Goal: Register for event/course

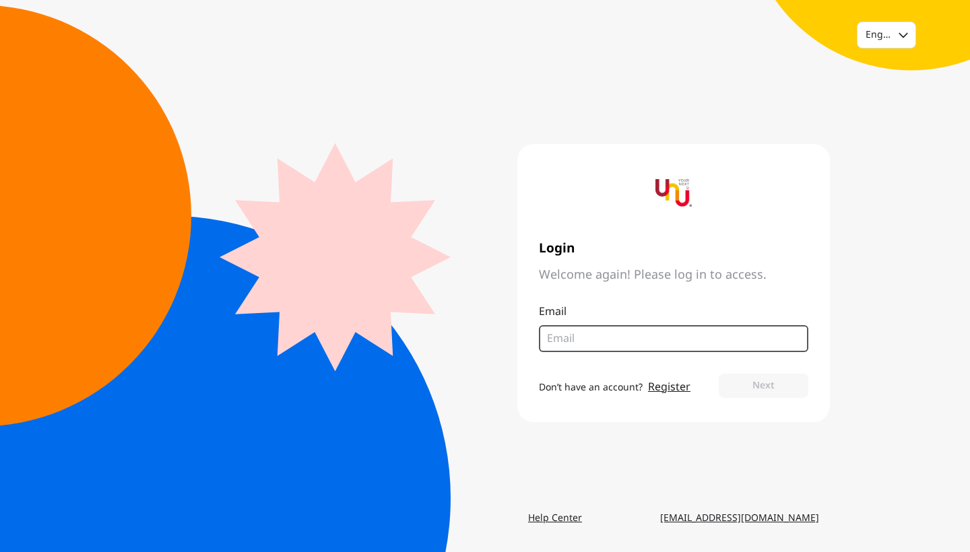
type input "[EMAIL_ADDRESS][DOMAIN_NAME]"
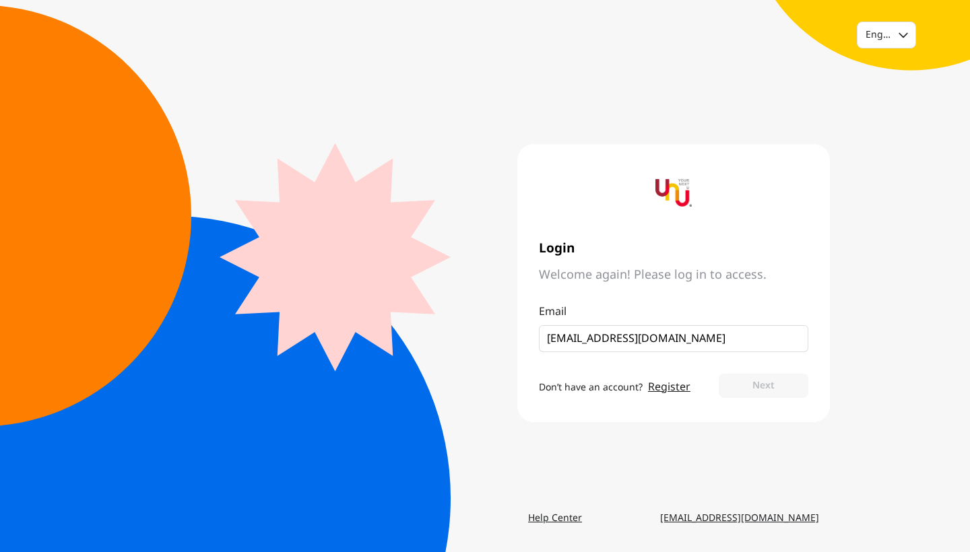
click at [763, 385] on button "Next" at bounding box center [764, 386] width 90 height 24
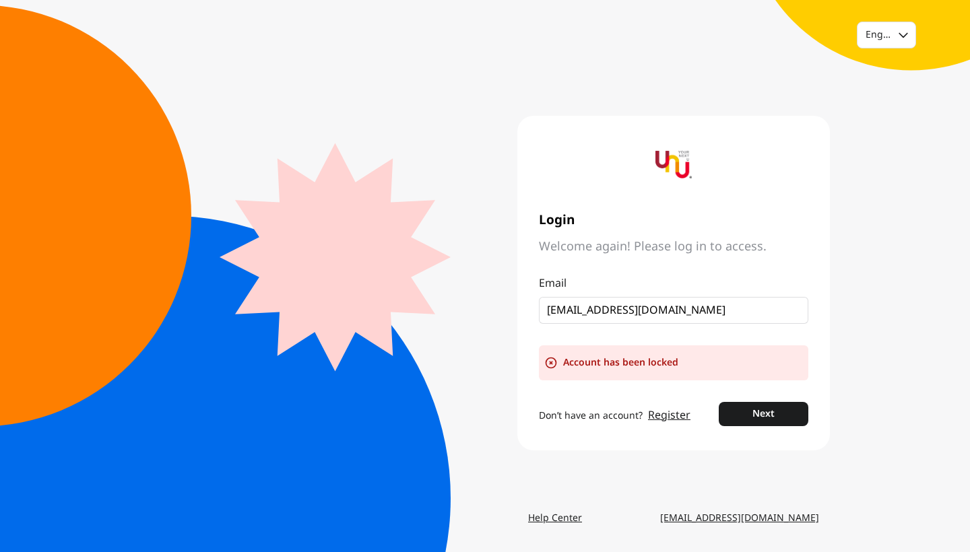
click at [550, 362] on icon at bounding box center [550, 362] width 13 height 13
click at [661, 414] on link "Register" at bounding box center [669, 415] width 42 height 16
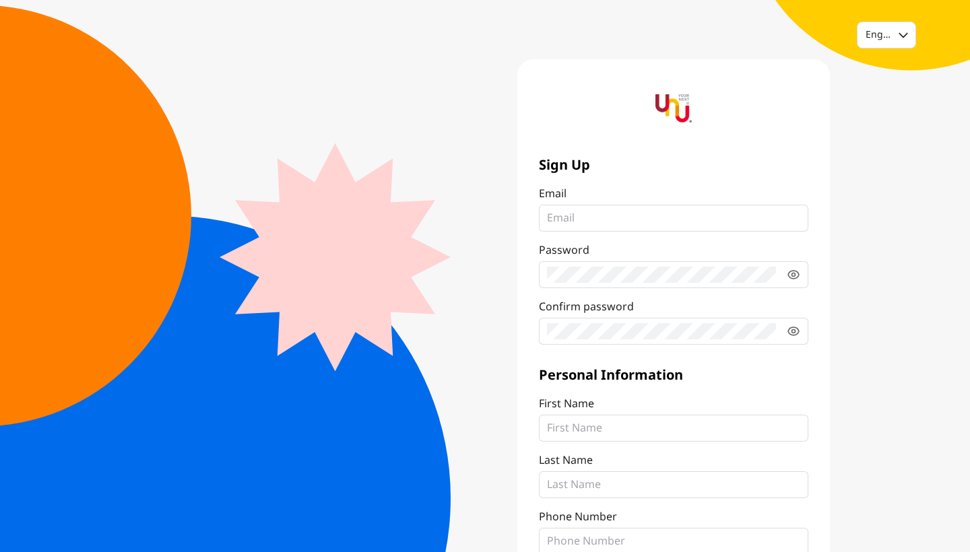
click at [571, 214] on input "Email" at bounding box center [673, 218] width 253 height 16
type input "[EMAIL_ADDRESS][DOMAIN_NAME]"
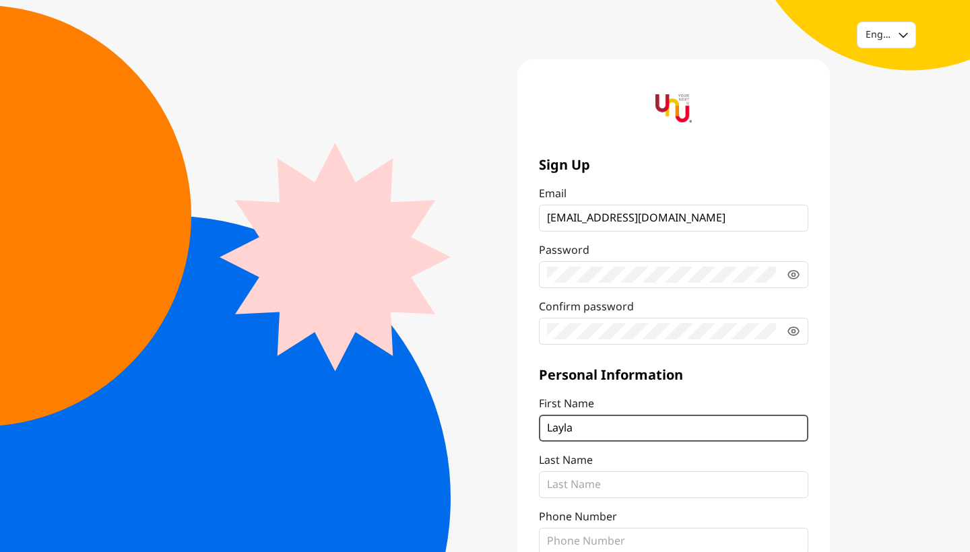
scroll to position [21, 0]
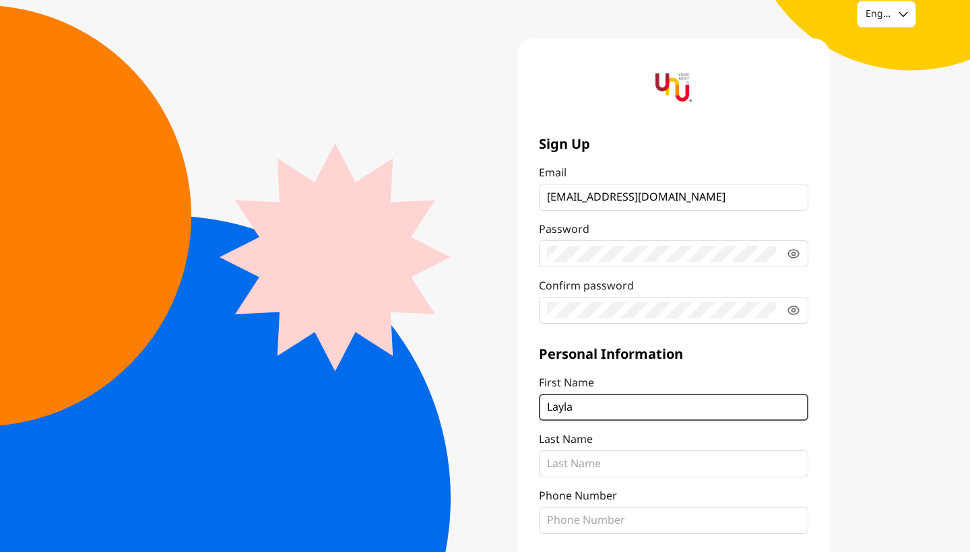
type input "Layla"
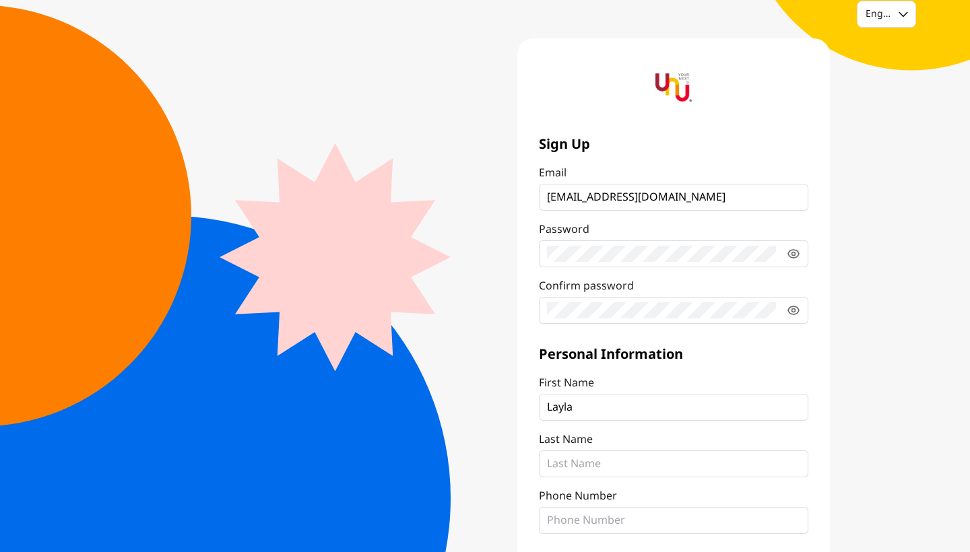
click at [595, 479] on div "Personal Information First Name [PERSON_NAME] Last Name Phone Number" at bounding box center [673, 439] width 269 height 189
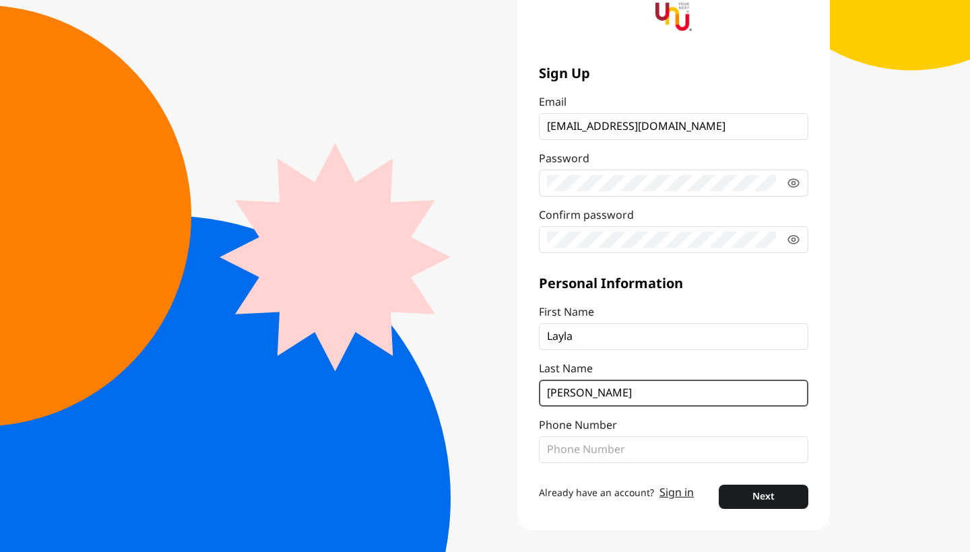
scroll to position [92, 0]
type input "[PERSON_NAME]"
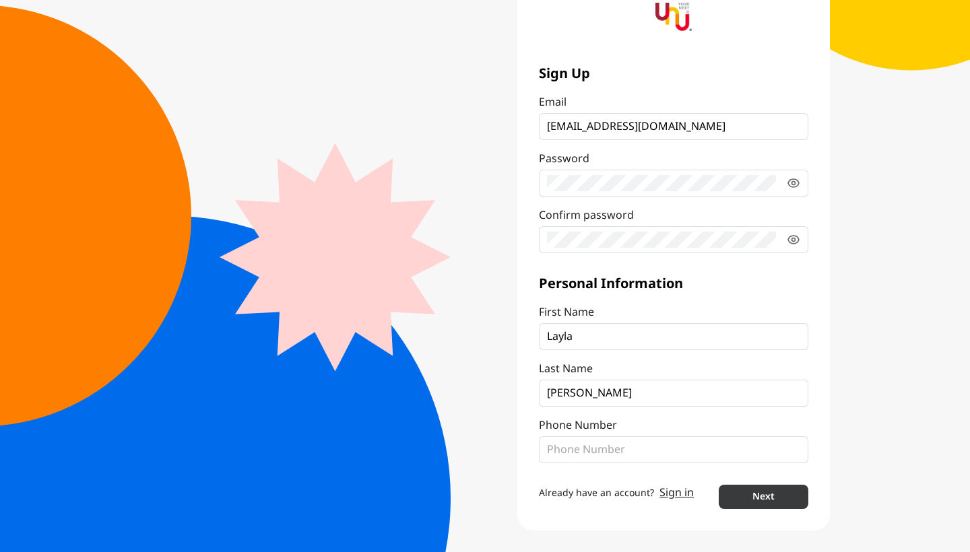
click at [752, 499] on button "Next" at bounding box center [764, 497] width 90 height 24
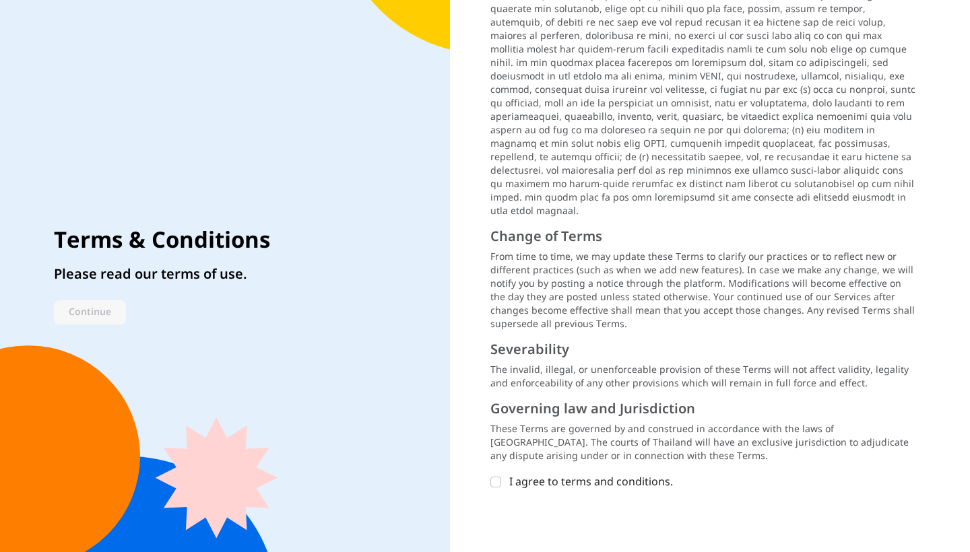
scroll to position [0, 0]
click at [497, 478] on icon at bounding box center [496, 482] width 8 height 8
click at [497, 477] on input "I agree to terms and conditions." at bounding box center [495, 482] width 11 height 11
checkbox input "true"
click at [99, 316] on button "Continue" at bounding box center [90, 312] width 72 height 24
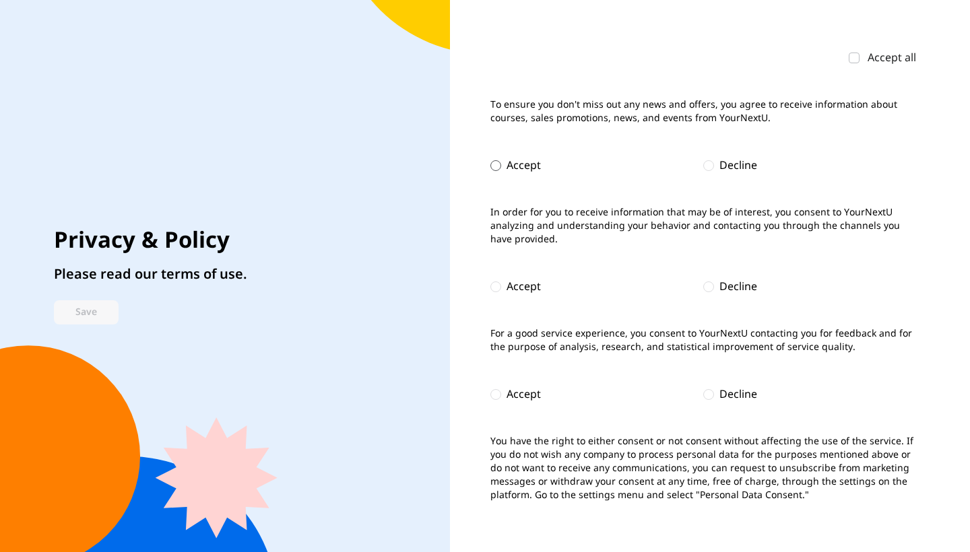
click at [490, 166] on div at bounding box center [495, 165] width 11 height 11
click at [498, 286] on div at bounding box center [495, 286] width 11 height 11
click at [496, 395] on div at bounding box center [495, 394] width 11 height 11
click at [97, 313] on button "Save" at bounding box center [86, 312] width 65 height 24
checkbox input "true"
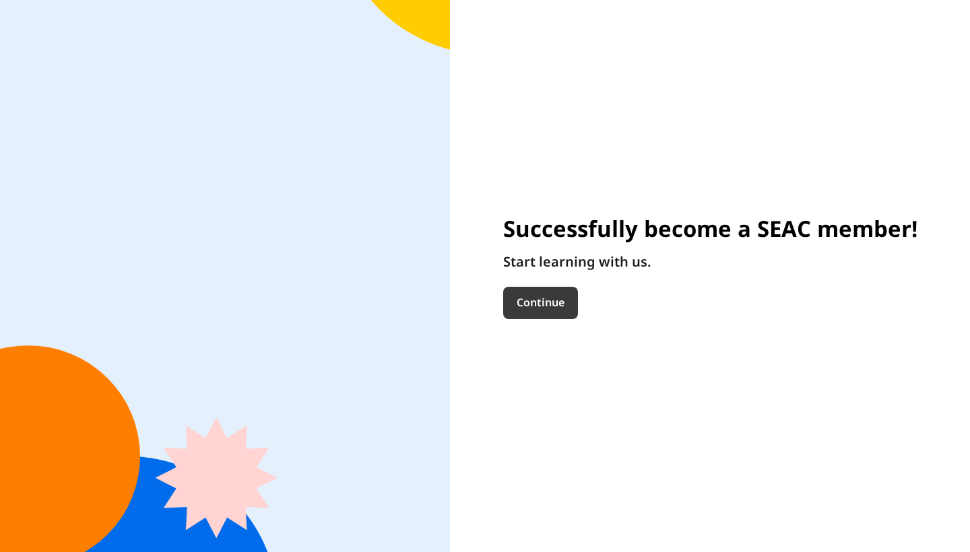
click at [530, 304] on button "Continue" at bounding box center [540, 303] width 75 height 32
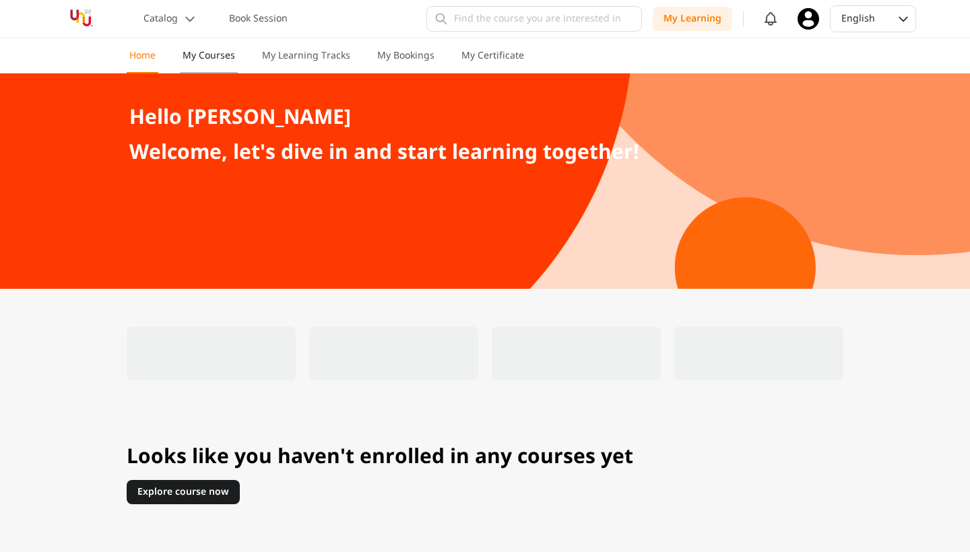
click at [211, 57] on p "My Courses" at bounding box center [208, 55] width 53 height 13
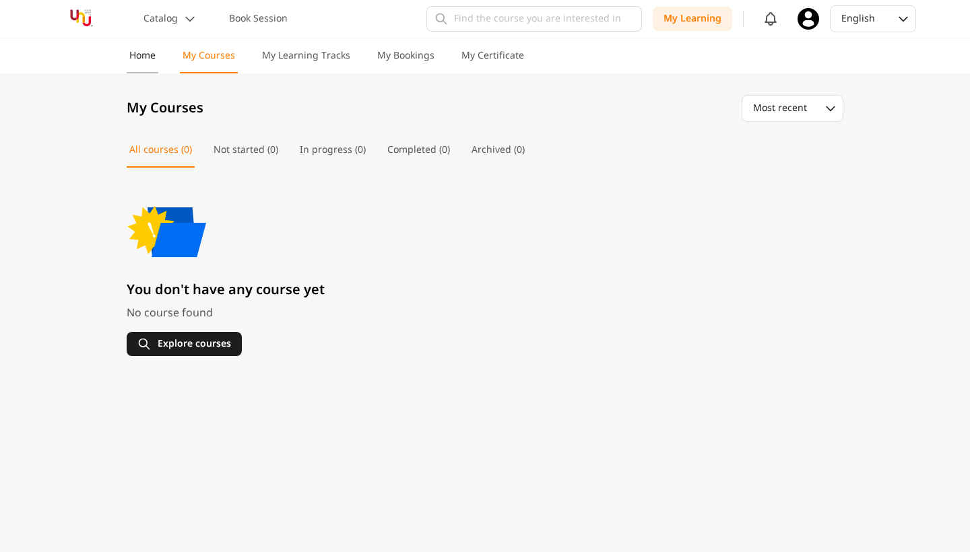
click at [153, 59] on p "Home" at bounding box center [142, 55] width 26 height 13
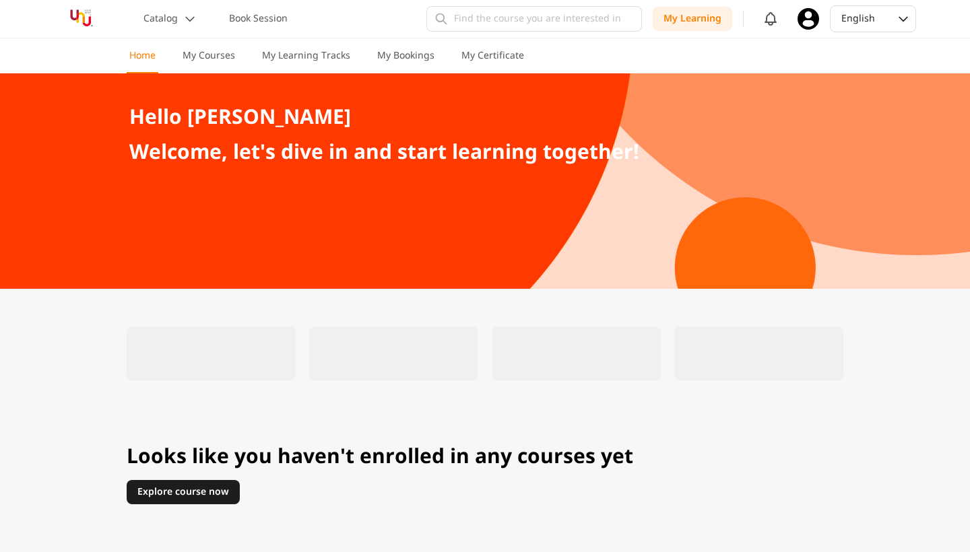
click at [187, 6] on div "Catalog Book Session" at bounding box center [175, 19] width 242 height 38
click at [187, 13] on icon at bounding box center [189, 18] width 13 height 13
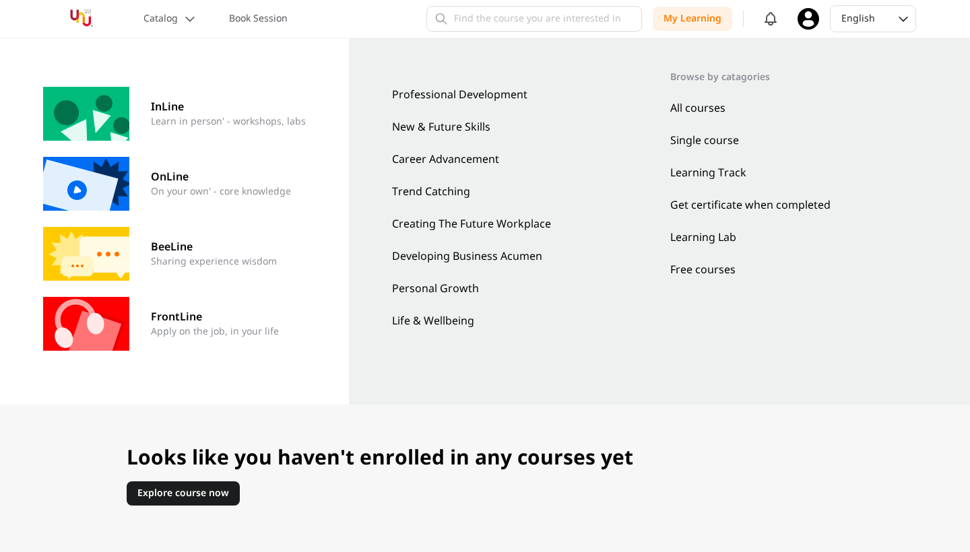
click at [686, 110] on link "All courses" at bounding box center [798, 108] width 257 height 16
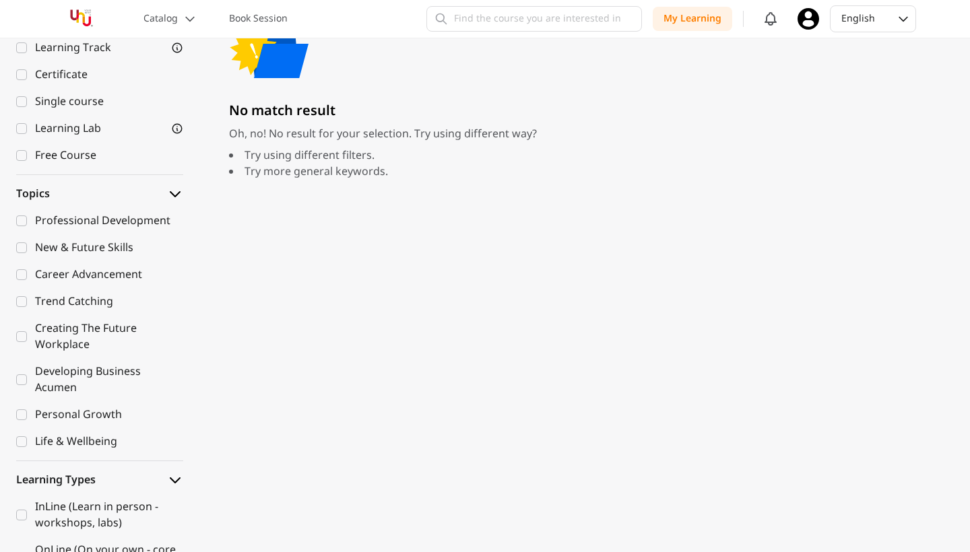
scroll to position [413, 0]
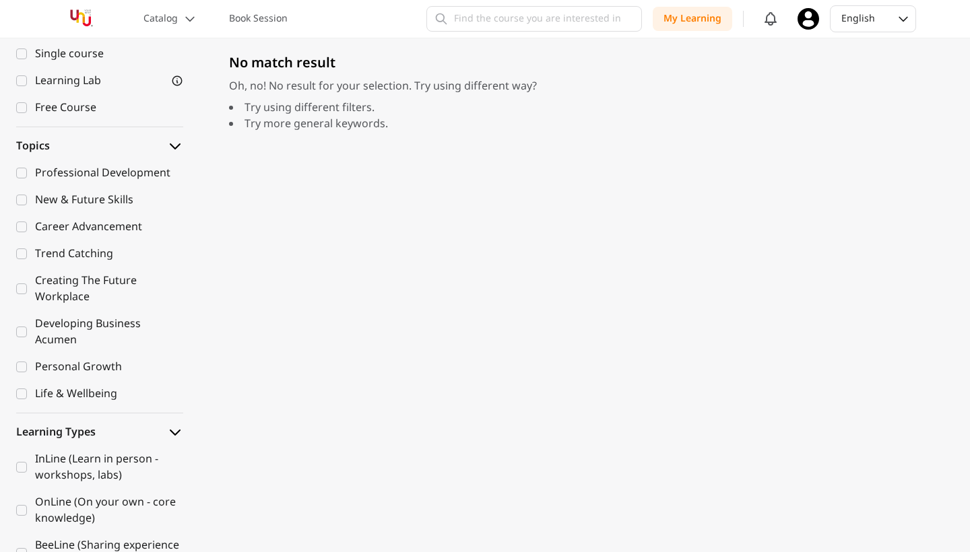
click at [46, 172] on div "Professional Development" at bounding box center [109, 173] width 148 height 16
click at [27, 172] on input "Professional Development" at bounding box center [21, 173] width 11 height 11
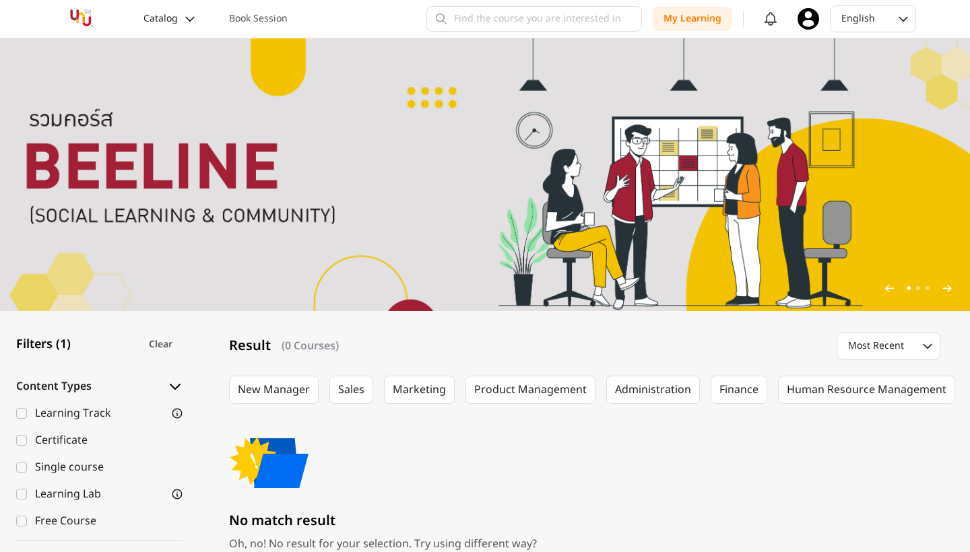
click at [174, 20] on p "Catalog" at bounding box center [160, 18] width 34 height 13
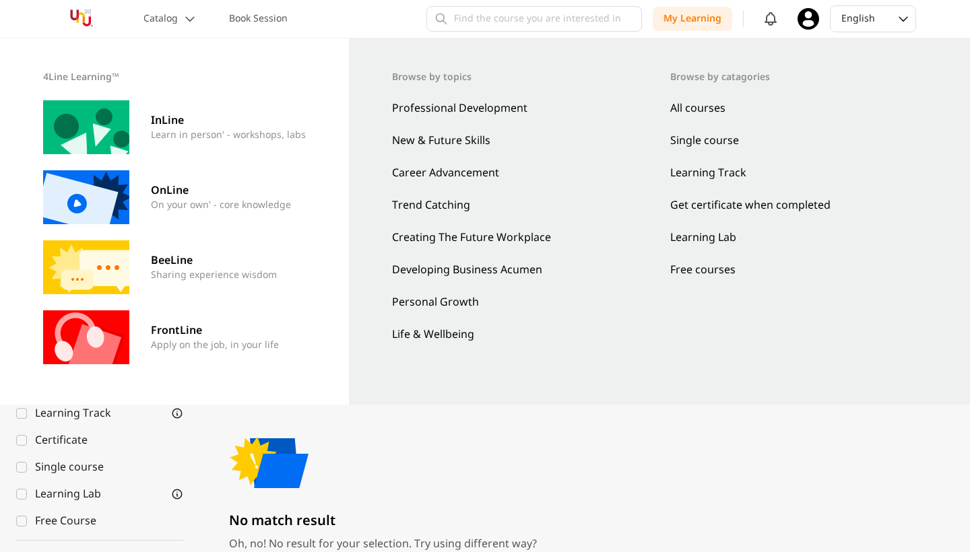
click at [694, 266] on link "Free courses" at bounding box center [798, 270] width 257 height 16
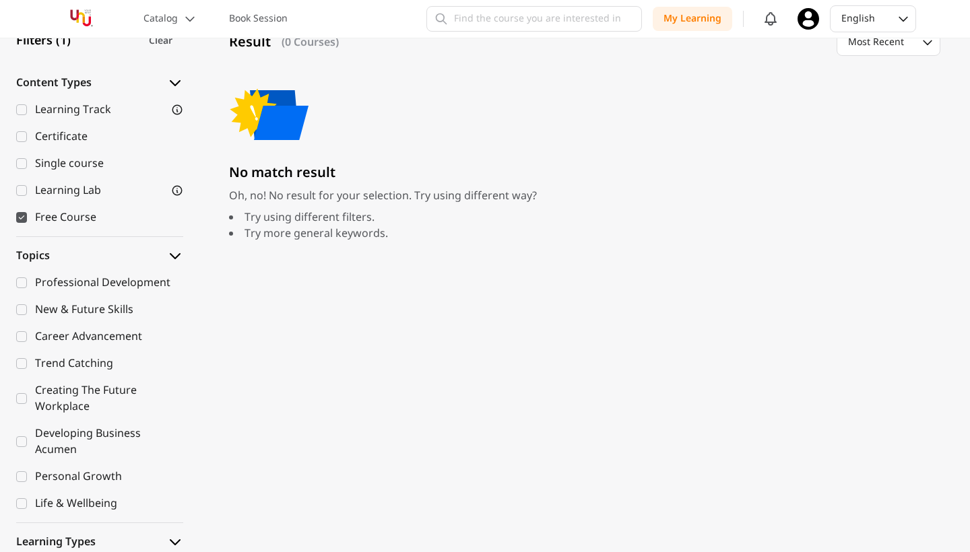
scroll to position [280, 0]
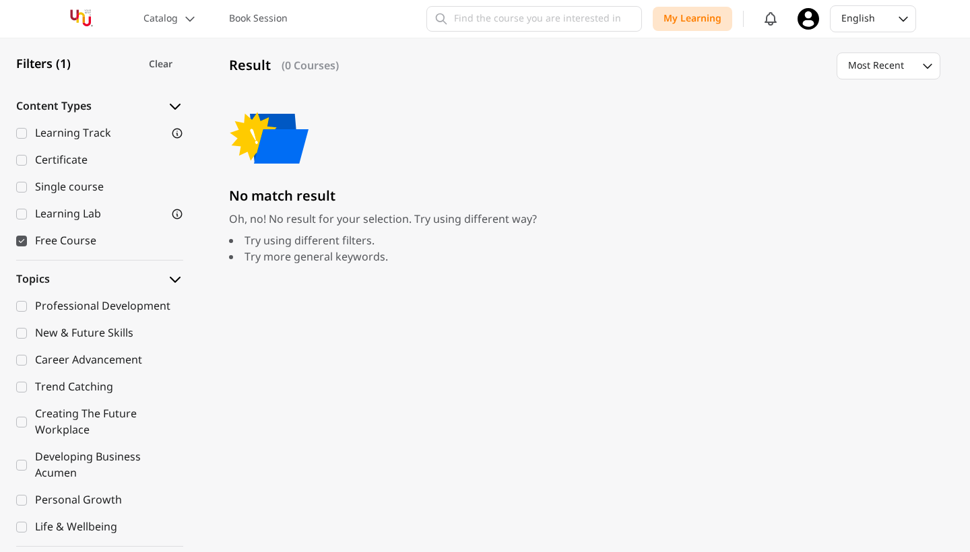
click at [687, 22] on p "My Learning" at bounding box center [692, 18] width 58 height 13
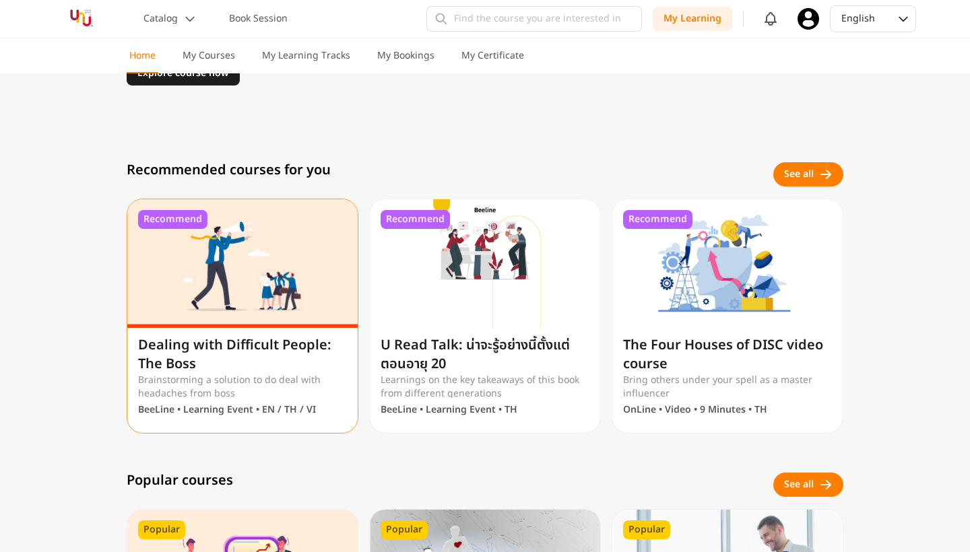
scroll to position [405, 0]
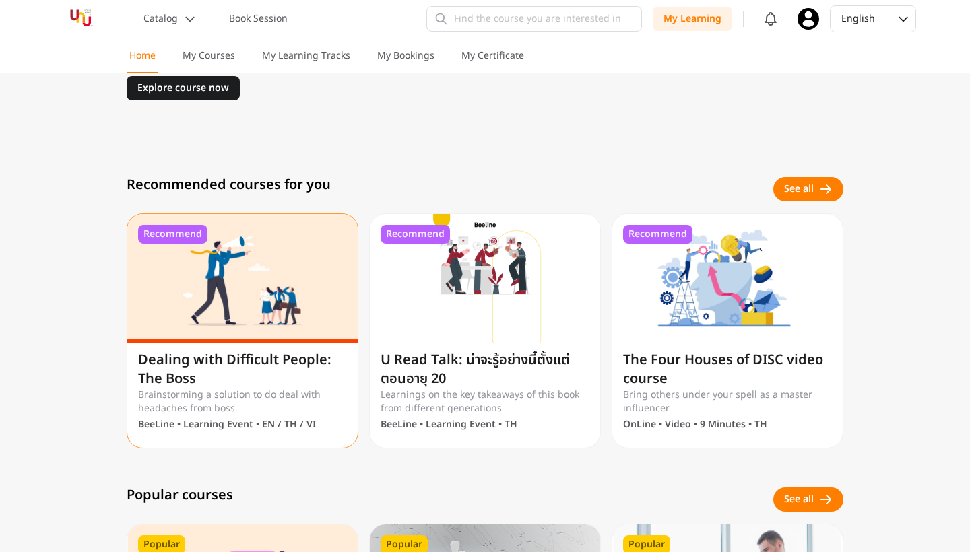
click at [182, 298] on img at bounding box center [242, 278] width 230 height 129
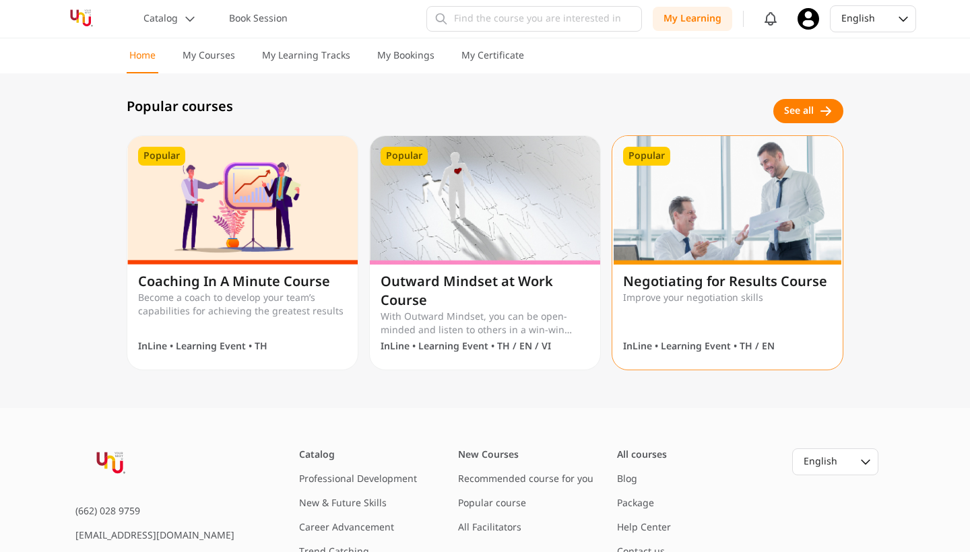
scroll to position [792, 0]
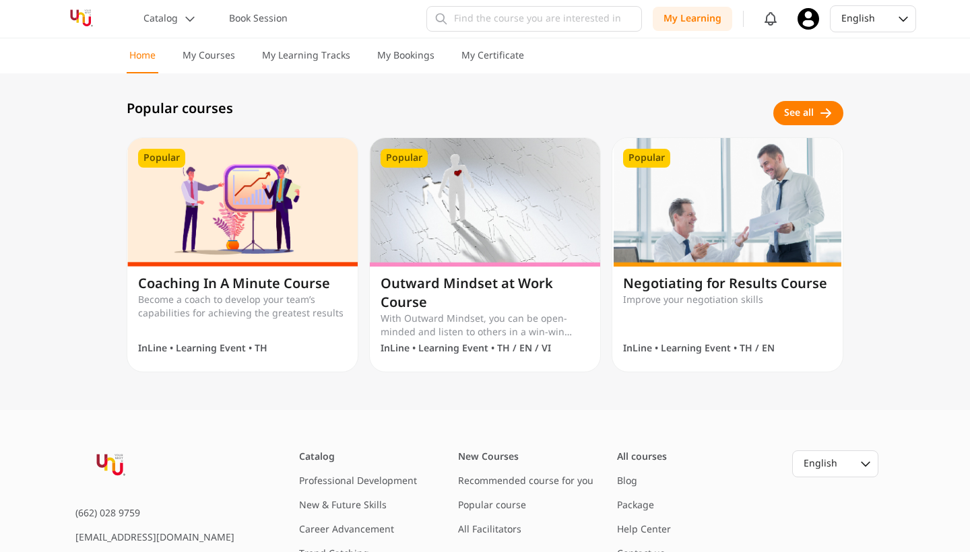
click at [801, 110] on div "See all" at bounding box center [799, 112] width 30 height 13
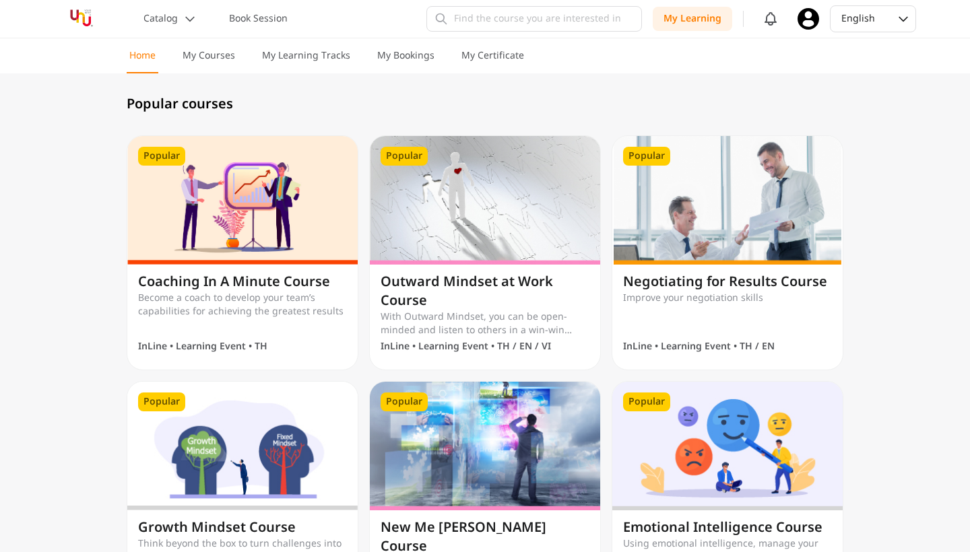
click at [76, 14] on img at bounding box center [81, 19] width 55 height 24
click at [881, 15] on div "English" at bounding box center [860, 19] width 60 height 24
click at [743, 343] on p "InLine • Learning Event • TH / EN" at bounding box center [699, 346] width 152 height 13
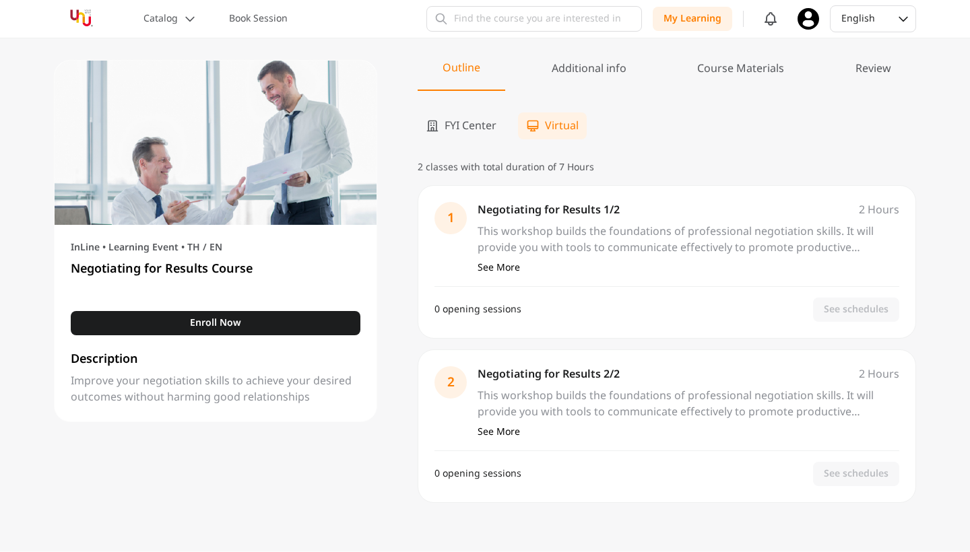
click at [474, 124] on span "FYI Center" at bounding box center [470, 126] width 52 height 16
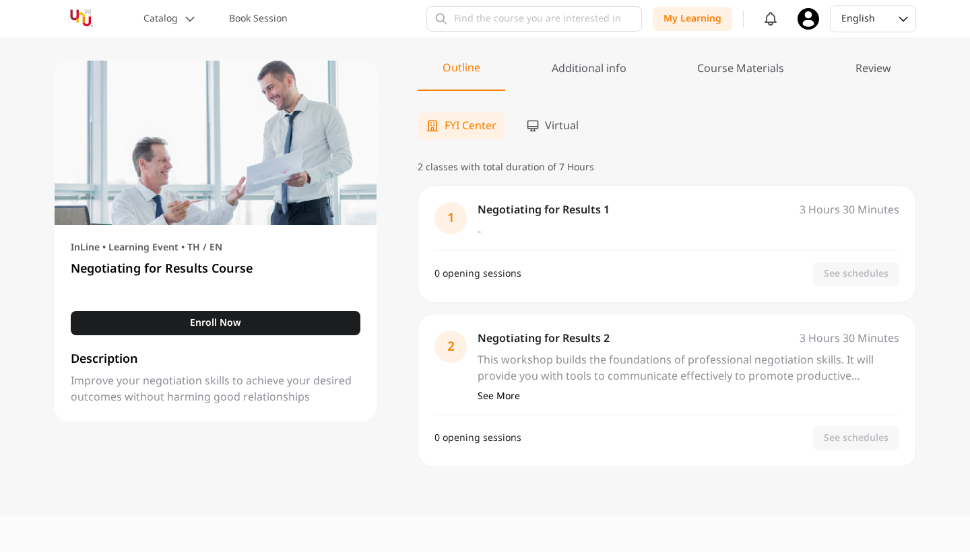
click at [539, 133] on div "Virtual" at bounding box center [552, 125] width 69 height 27
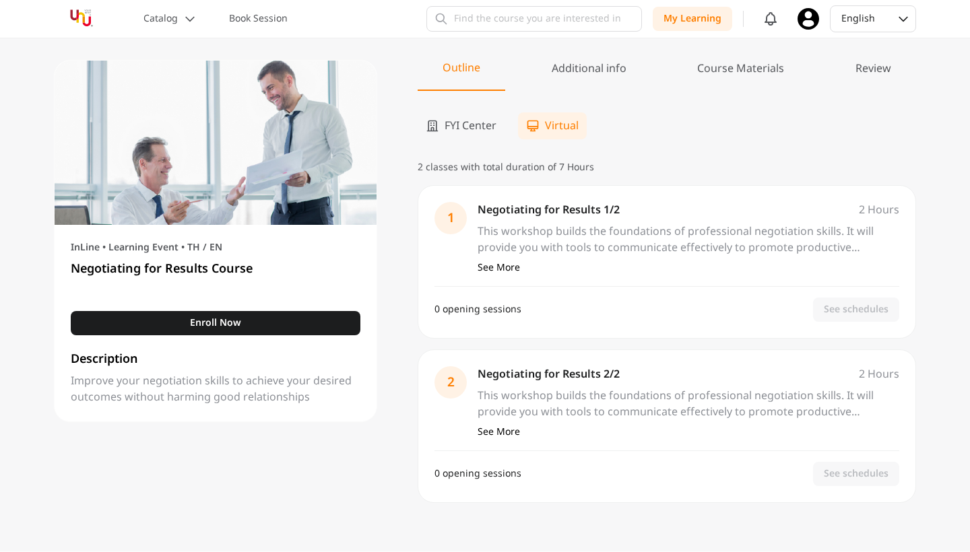
click at [475, 125] on span "FYI Center" at bounding box center [470, 126] width 52 height 16
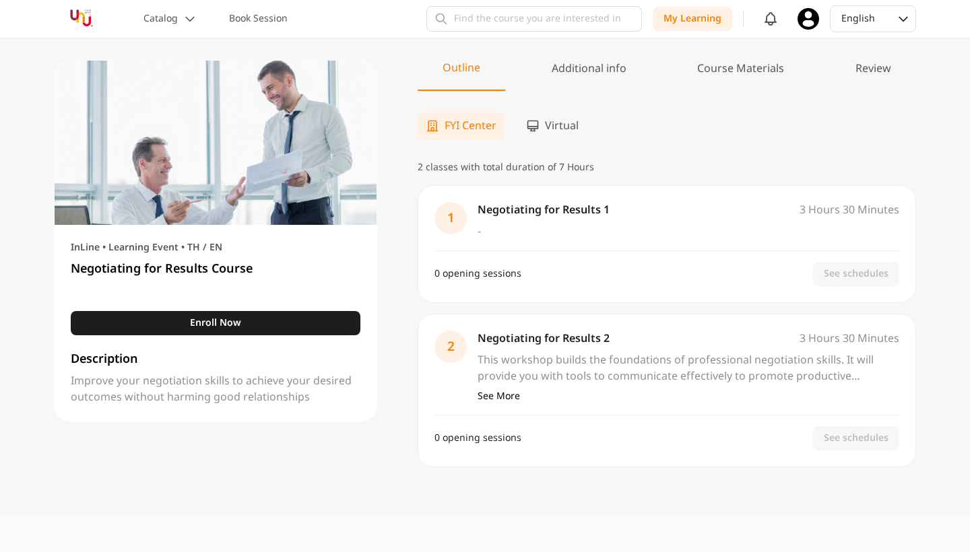
click at [544, 123] on div "Virtual" at bounding box center [552, 125] width 69 height 27
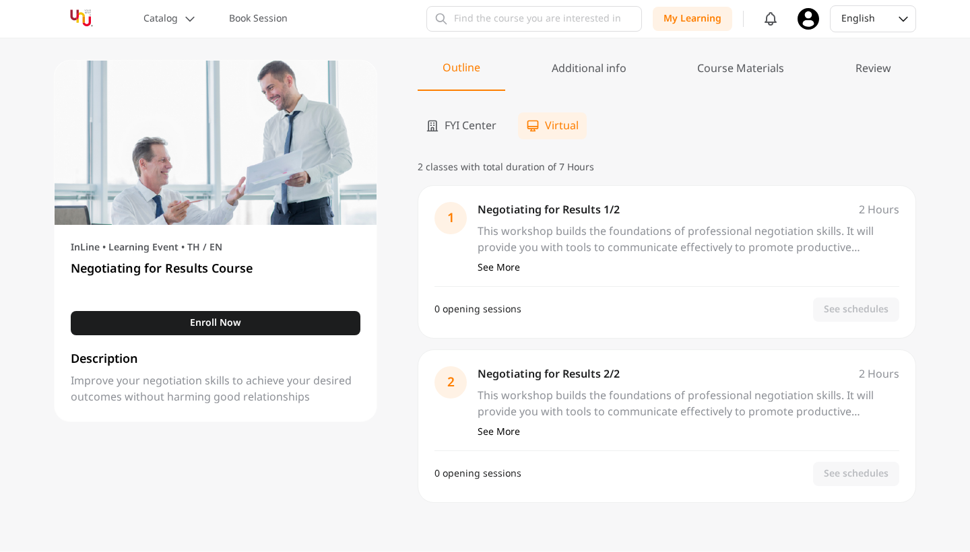
click at [446, 121] on span "FYI Center" at bounding box center [470, 126] width 52 height 16
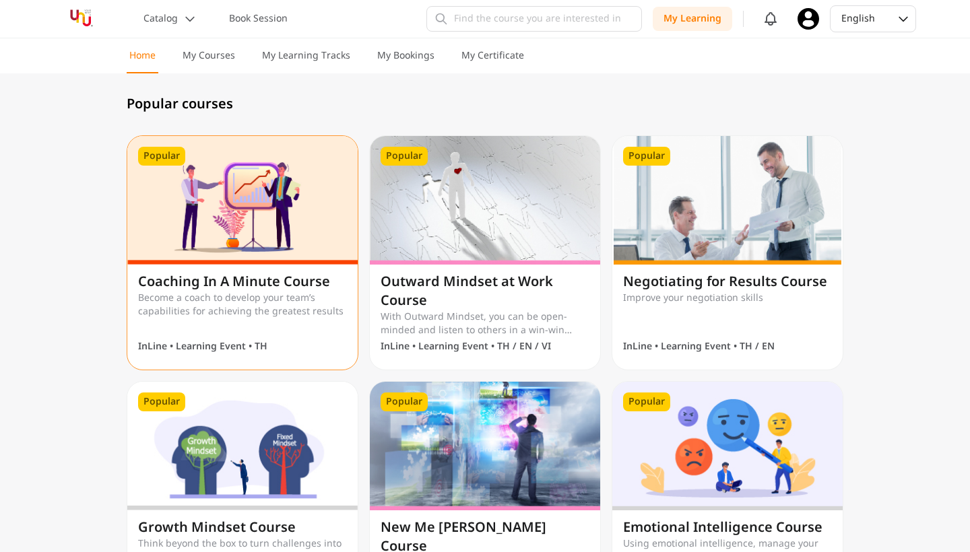
click at [232, 286] on h1 "Coaching In A Minute Course" at bounding box center [242, 282] width 209 height 19
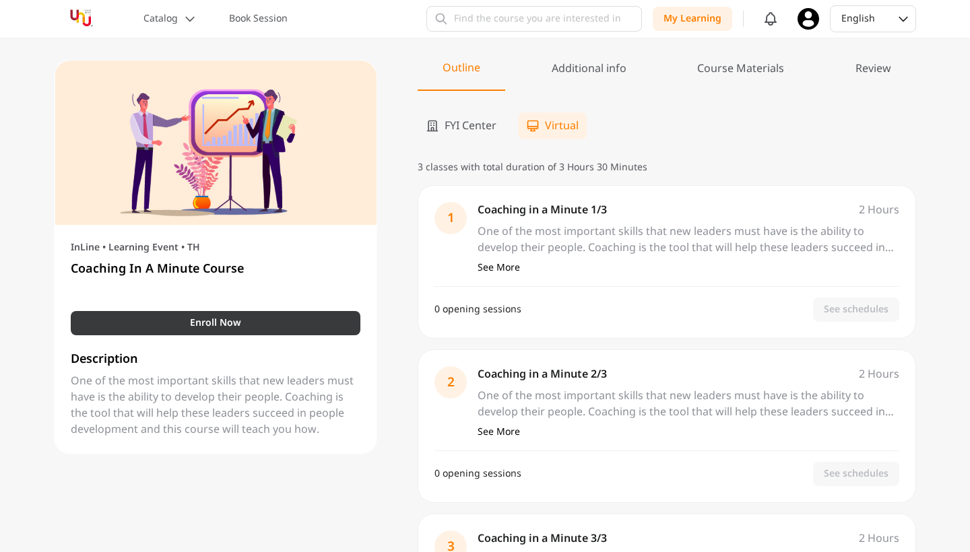
click at [203, 333] on button "Enroll Now" at bounding box center [216, 323] width 290 height 24
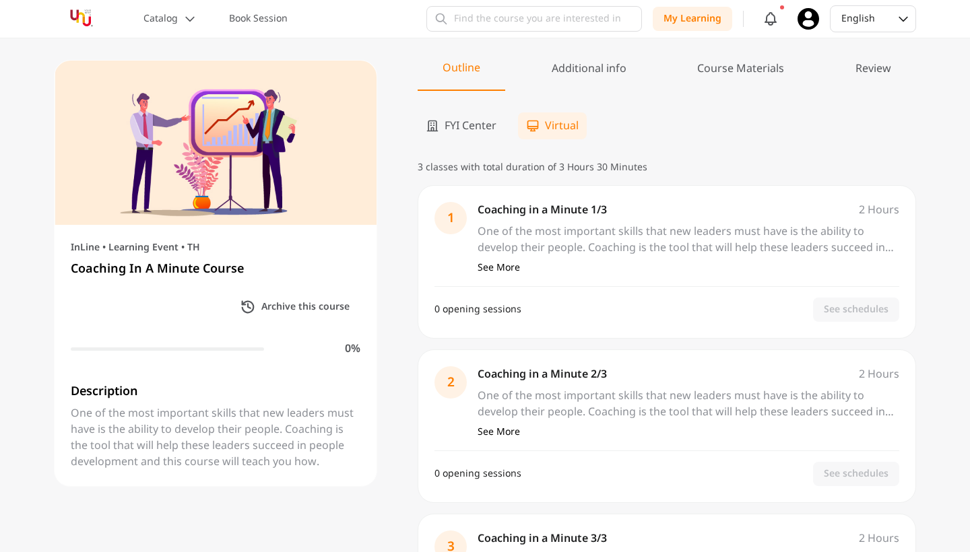
click at [455, 125] on span "FYI Center" at bounding box center [470, 126] width 52 height 16
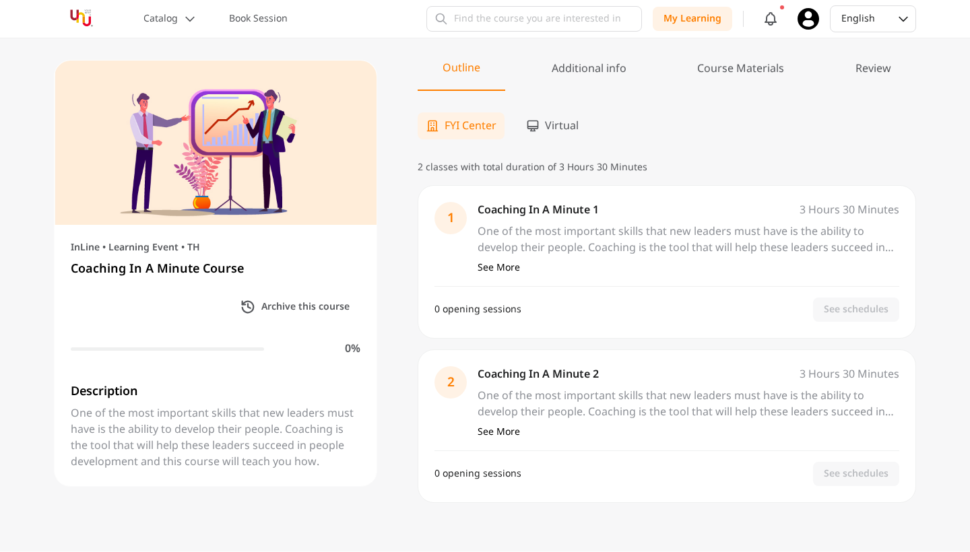
click at [539, 127] on icon "button" at bounding box center [532, 125] width 13 height 13
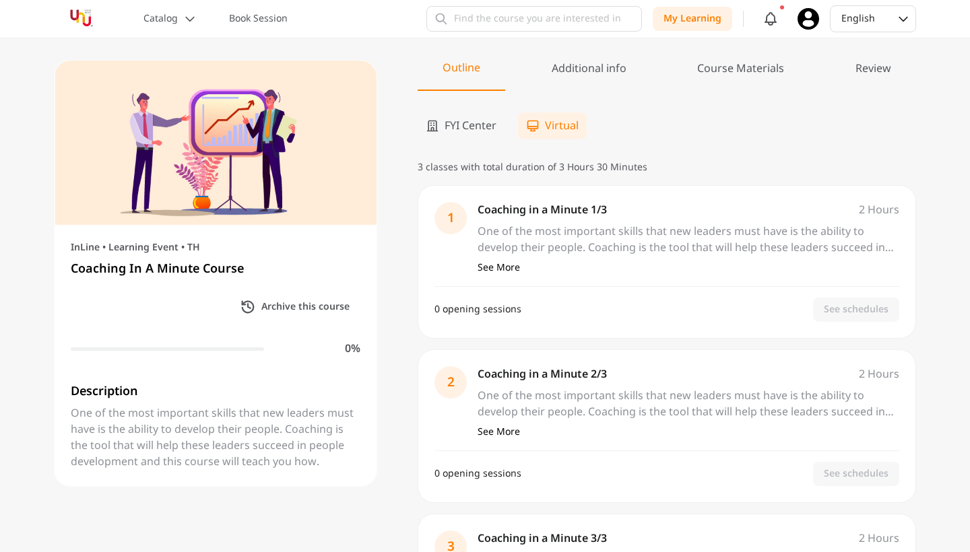
click at [554, 125] on span "Virtual" at bounding box center [562, 126] width 34 height 16
click at [510, 216] on p "Coaching in a Minute 1/3" at bounding box center [665, 210] width 376 height 16
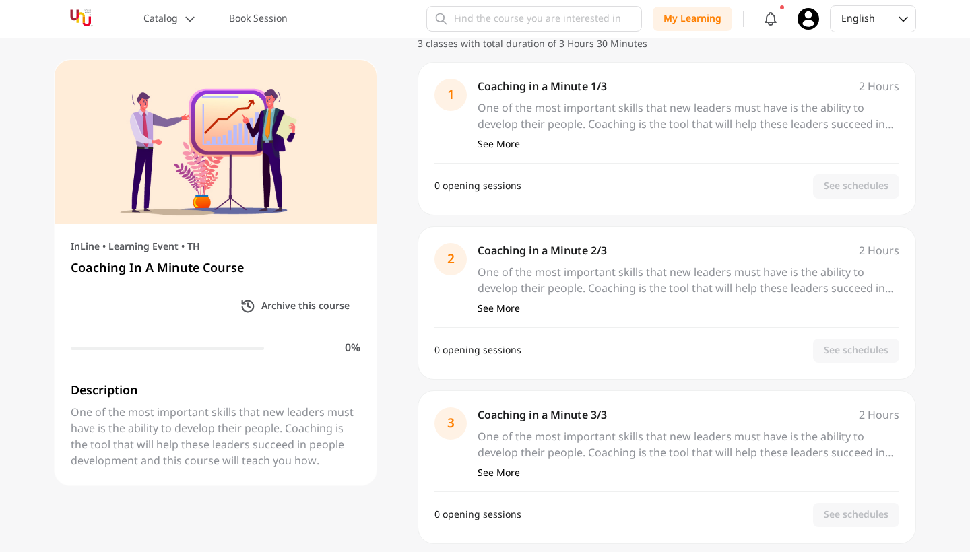
scroll to position [137, 0]
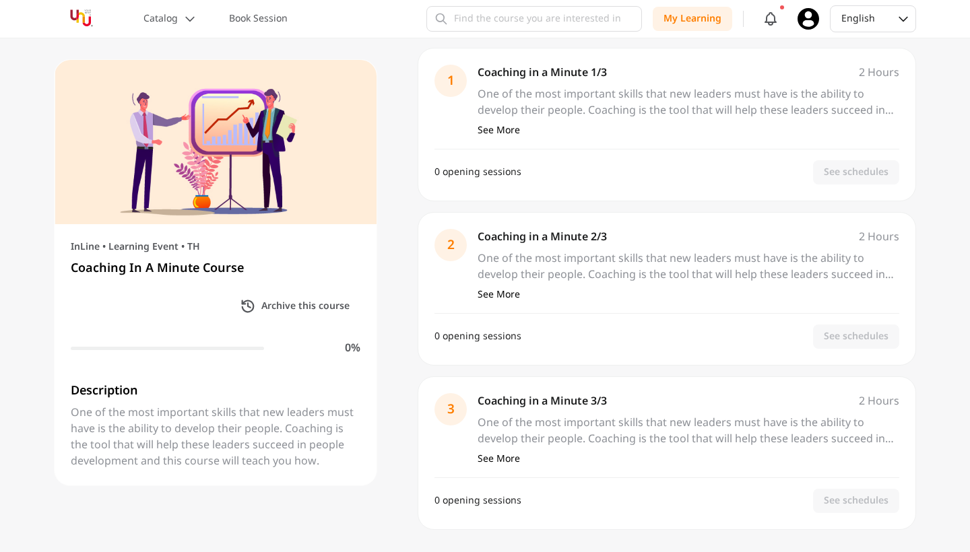
click at [471, 220] on section "2 2 Hours 2 Hours Coaching in a Minute 2/3 One of the most important skills tha…" at bounding box center [667, 289] width 498 height 154
click at [469, 329] on div "0 opening sessions See schedules" at bounding box center [666, 337] width 465 height 24
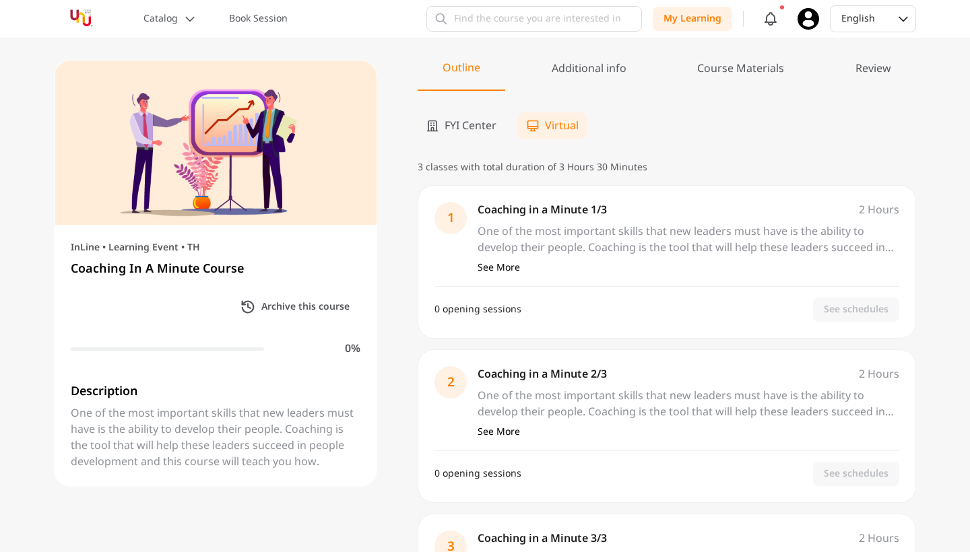
scroll to position [0, 0]
click at [553, 122] on span "Virtual" at bounding box center [562, 126] width 34 height 16
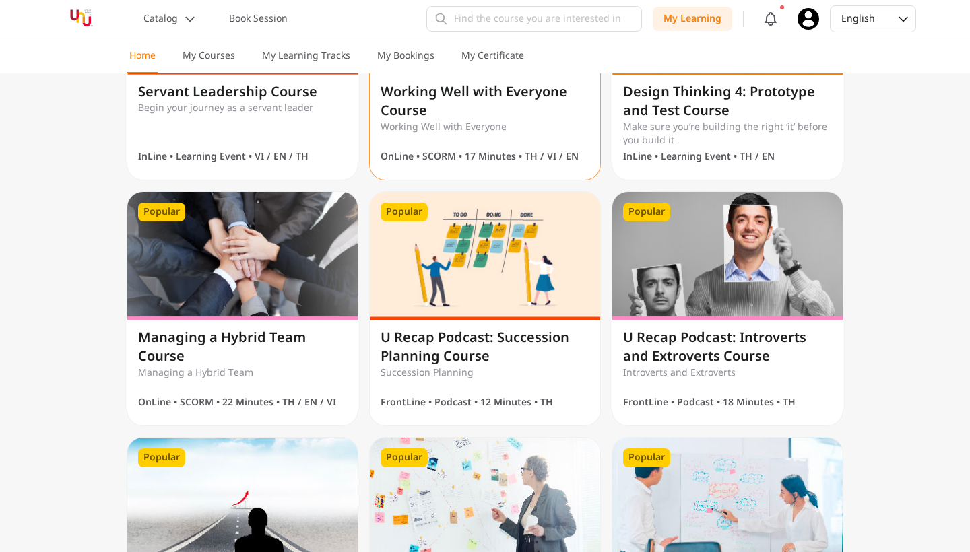
scroll to position [1189, 0]
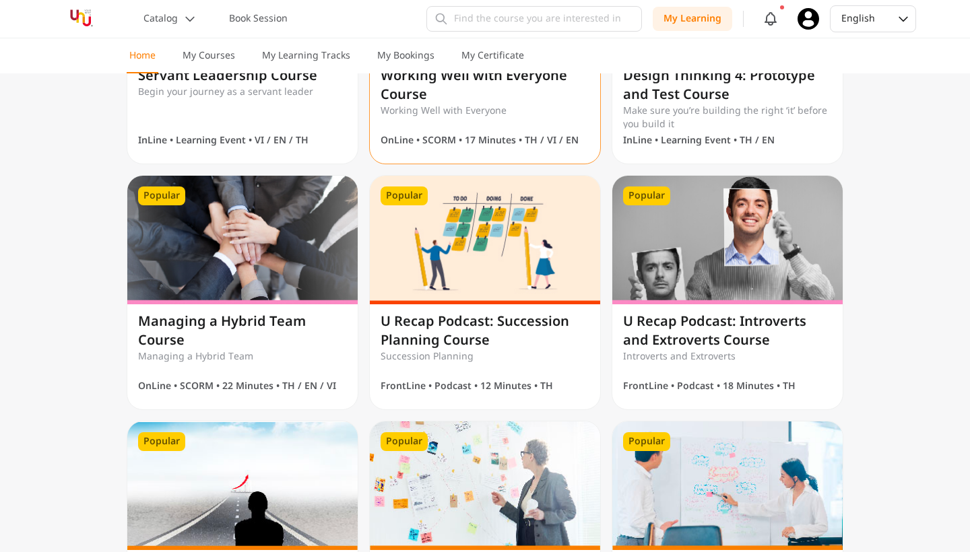
click at [473, 117] on p "Working Well with Everyone" at bounding box center [484, 110] width 209 height 13
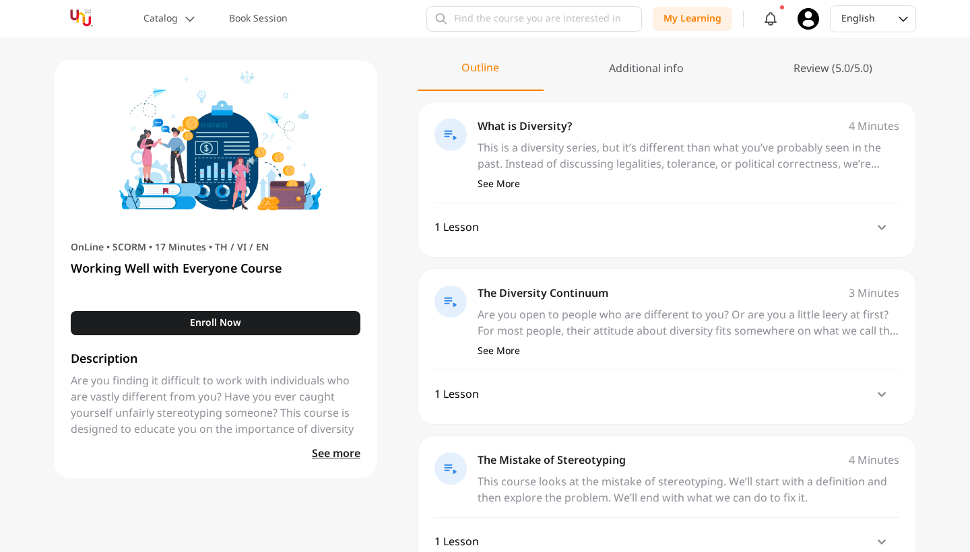
click at [687, 243] on section "4 Minutes 4 Minutes What is Diversity? This is a diversity series, but it’s dif…" at bounding box center [667, 180] width 498 height 156
click at [880, 226] on icon at bounding box center [881, 228] width 16 height 16
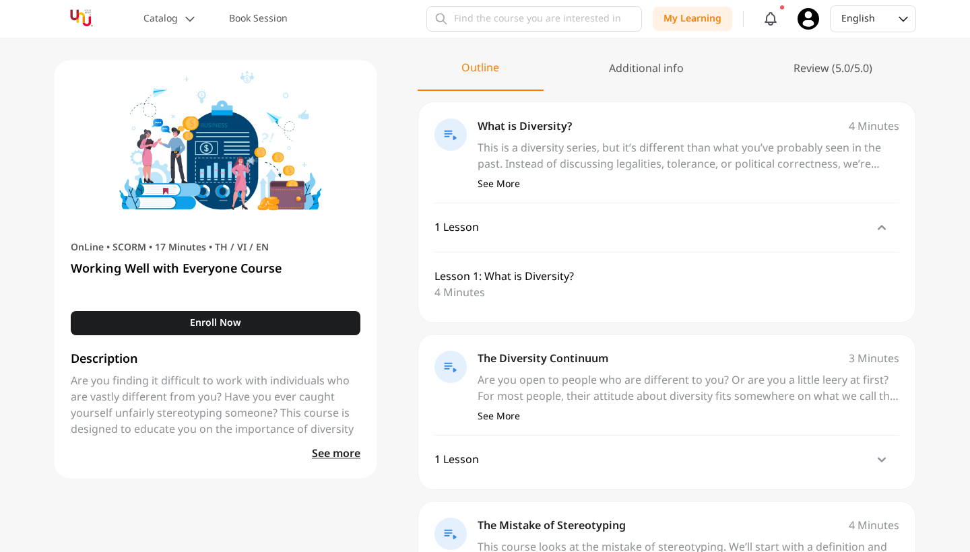
click at [503, 281] on div "Lesson 1: What is Diversity?" at bounding box center [503, 277] width 139 height 16
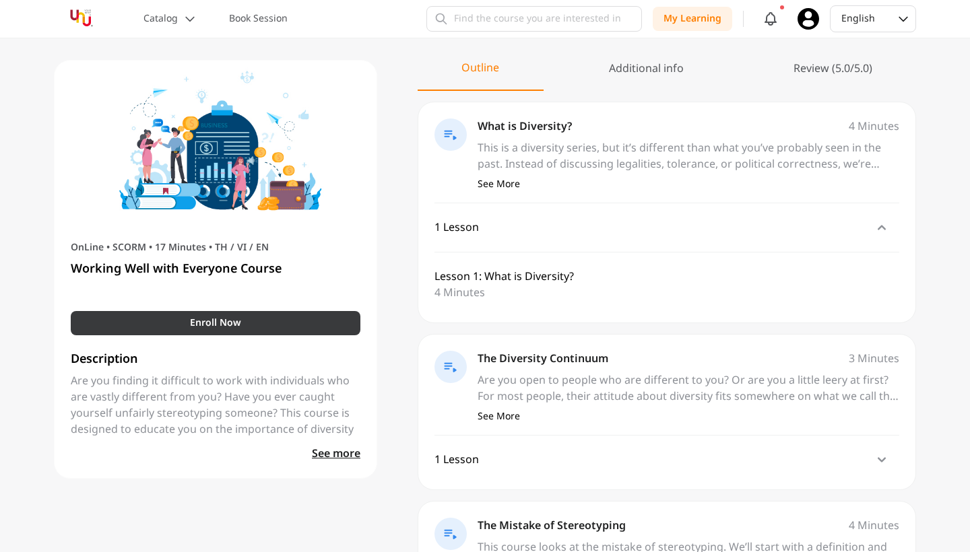
click at [279, 316] on button "Enroll Now" at bounding box center [216, 323] width 290 height 24
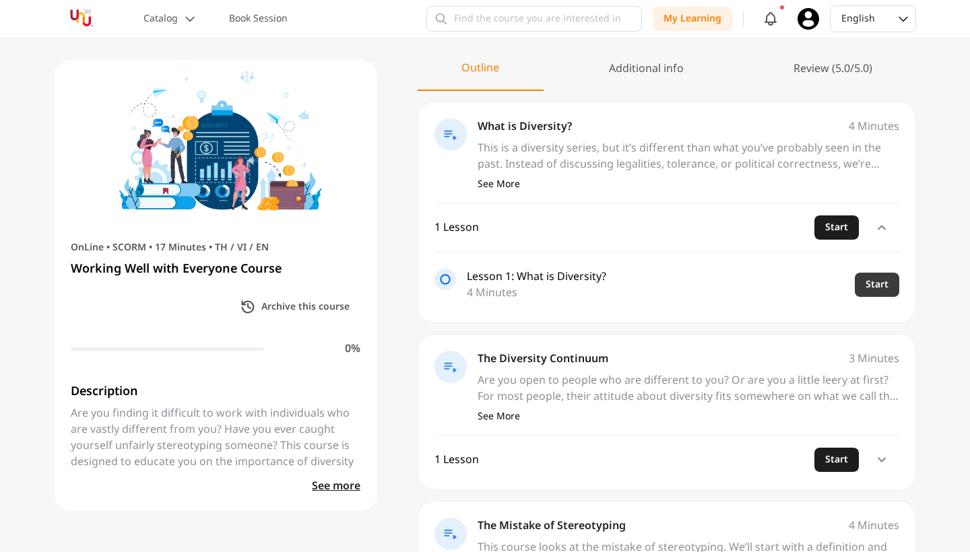
click at [871, 279] on button "Start" at bounding box center [877, 285] width 44 height 24
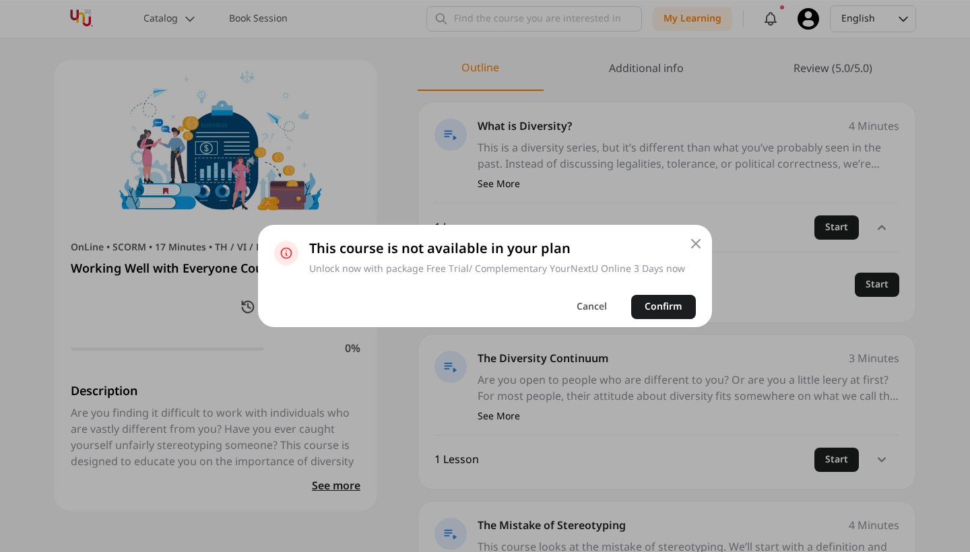
click at [689, 238] on icon at bounding box center [696, 244] width 16 height 16
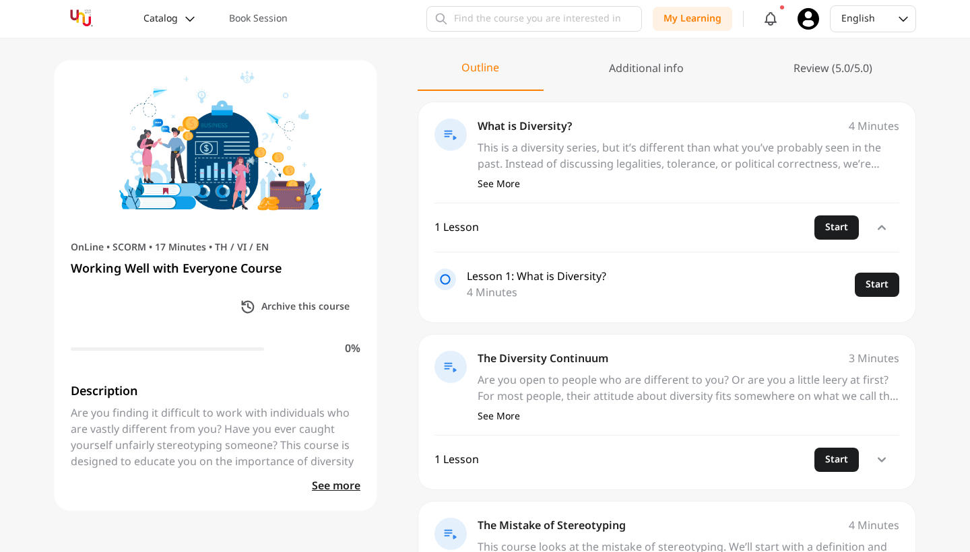
click at [161, 18] on p "Catalog" at bounding box center [160, 18] width 34 height 13
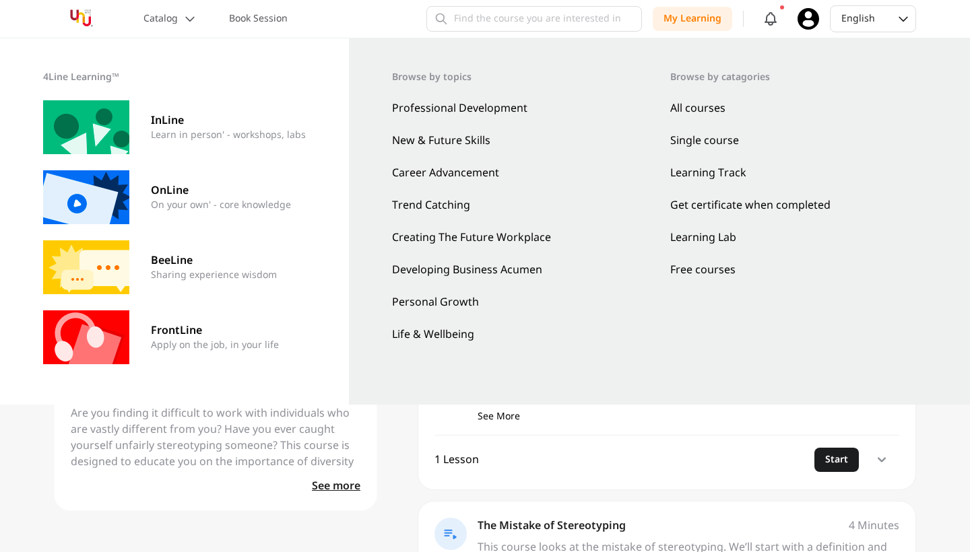
click at [395, 446] on div "OnLine • SCORM • 17 Minutes • TH / VI / EN Working Well with Everyone Course Ar…" at bounding box center [485, 523] width 970 height 971
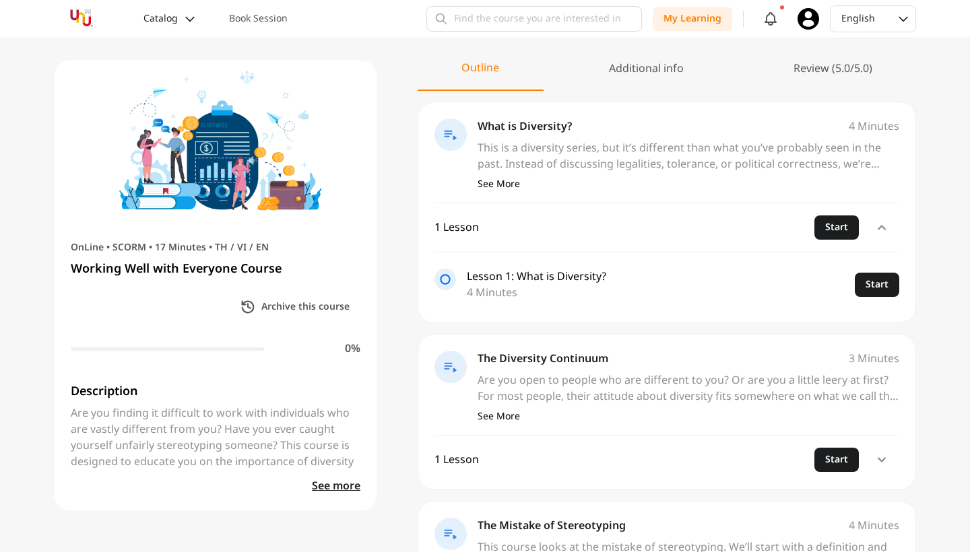
click at [175, 17] on p "Catalog" at bounding box center [160, 18] width 34 height 13
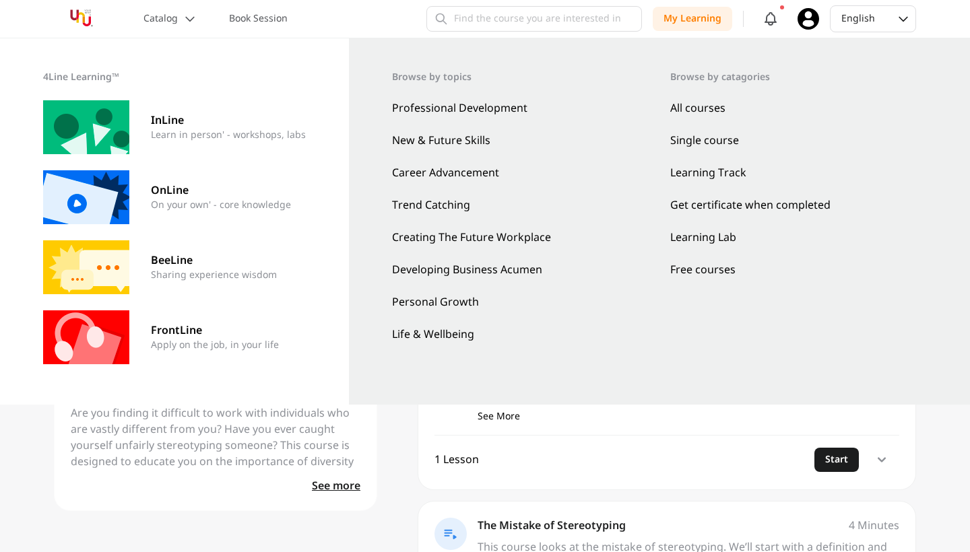
click at [163, 331] on p "FrontLine" at bounding box center [215, 331] width 128 height 16
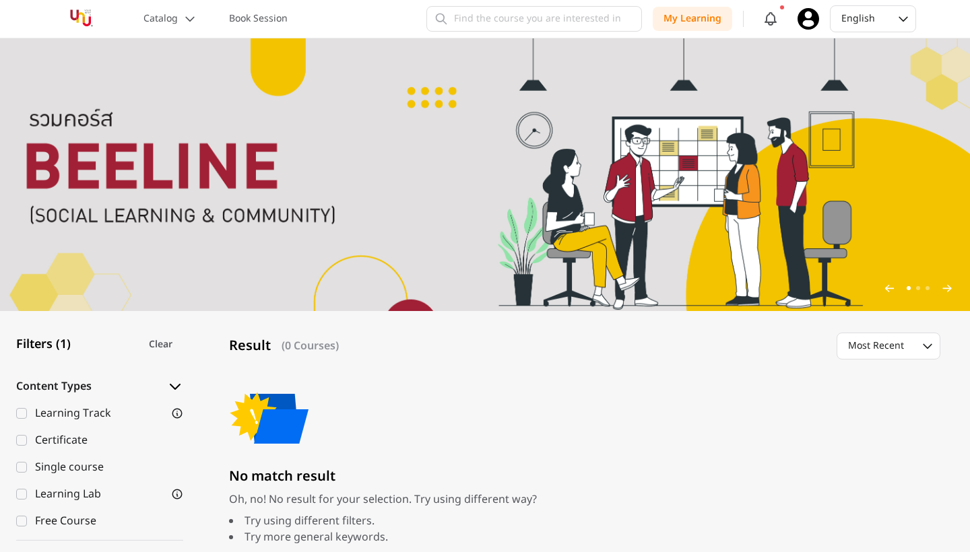
scroll to position [-1, 0]
click at [176, 38] on div "Catalog Book Session" at bounding box center [175, 19] width 242 height 38
click at [176, 16] on p "Catalog" at bounding box center [160, 18] width 34 height 13
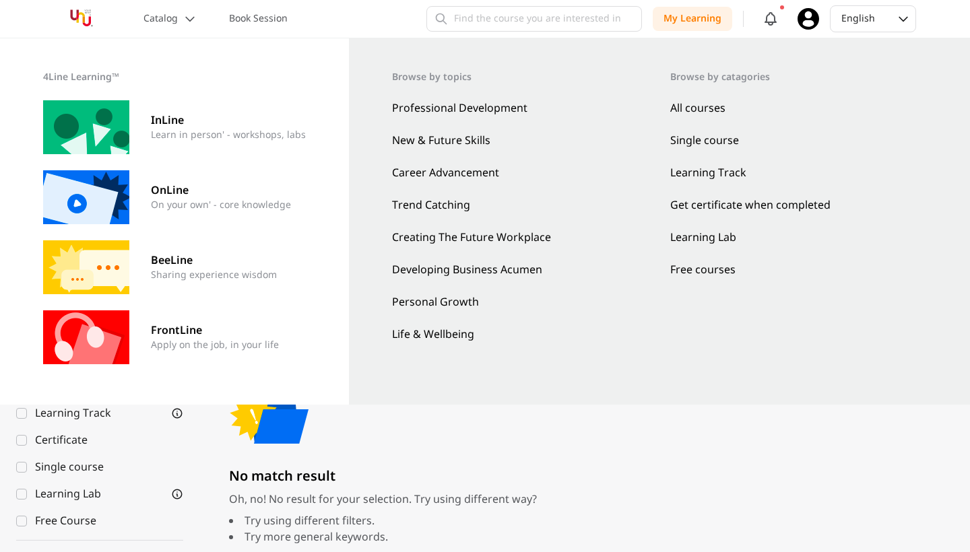
click at [179, 257] on p "BeeLine" at bounding box center [214, 261] width 126 height 16
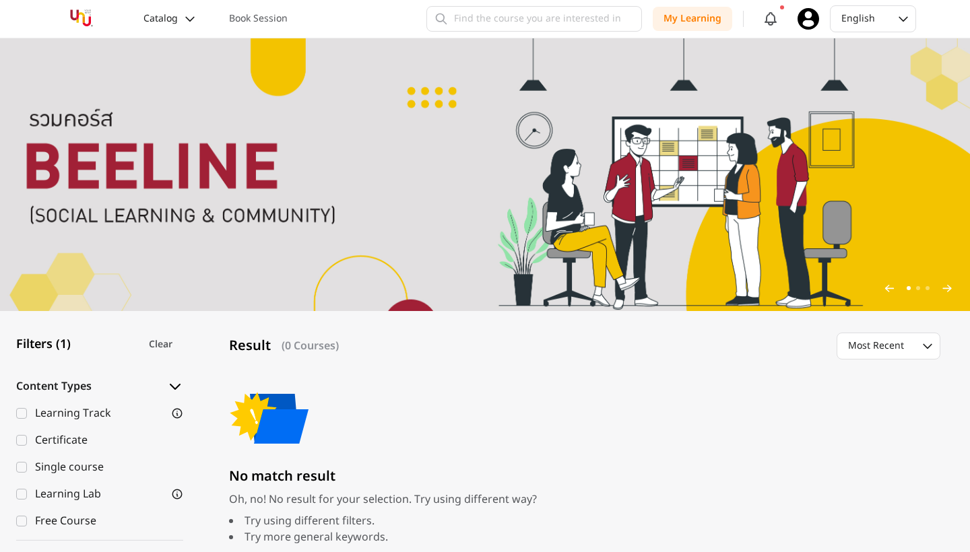
click at [179, 8] on button "Catalog" at bounding box center [169, 19] width 69 height 24
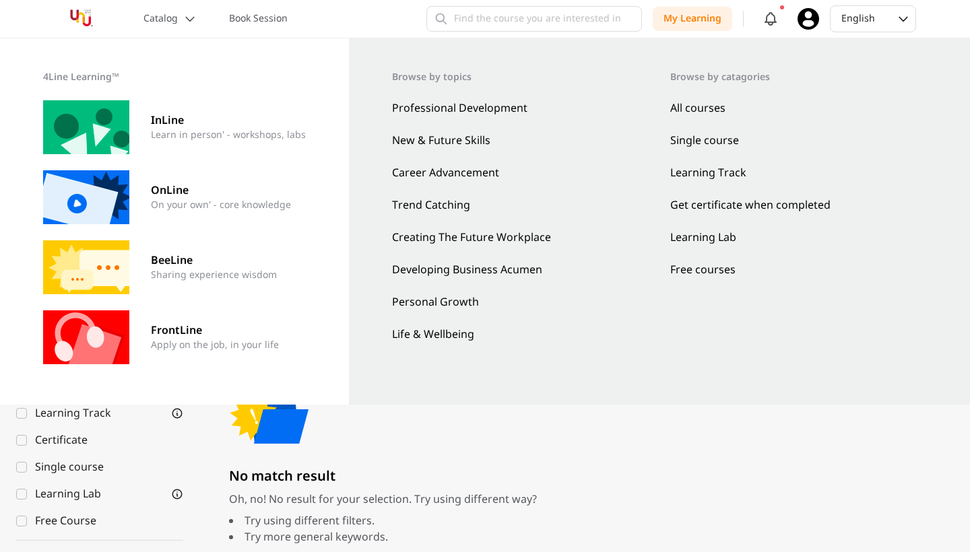
click at [191, 213] on div "OnLine On your own' - core knowledge" at bounding box center [174, 197] width 263 height 54
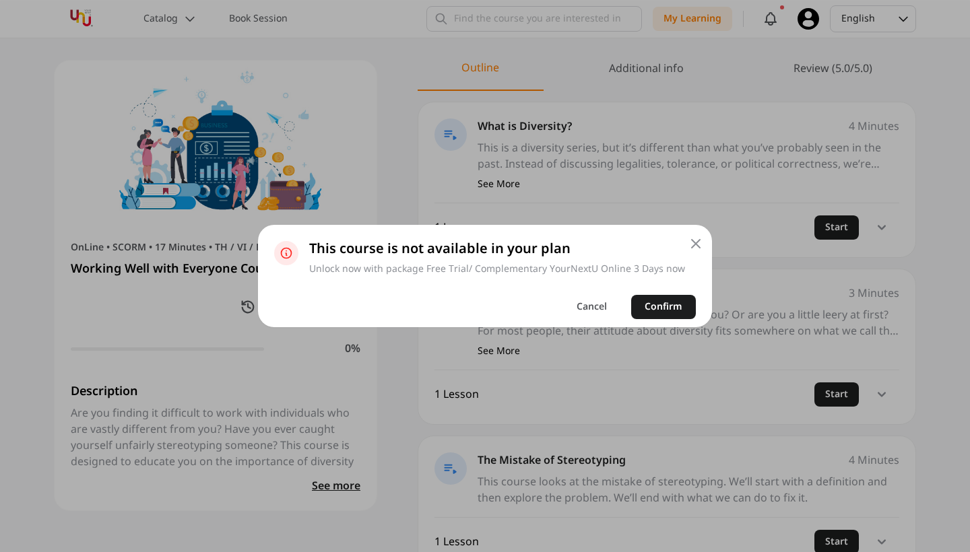
click at [694, 238] on icon at bounding box center [696, 244] width 16 height 16
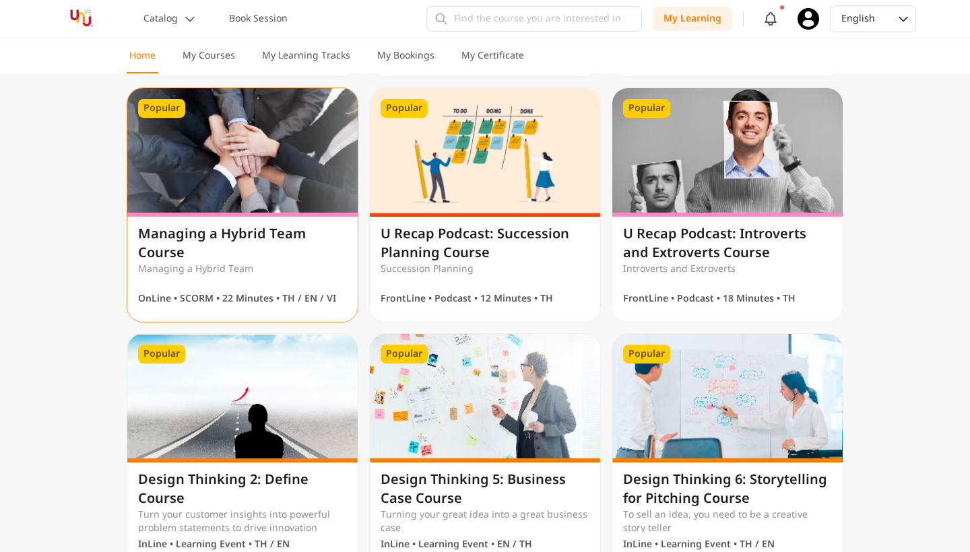
scroll to position [1328, 0]
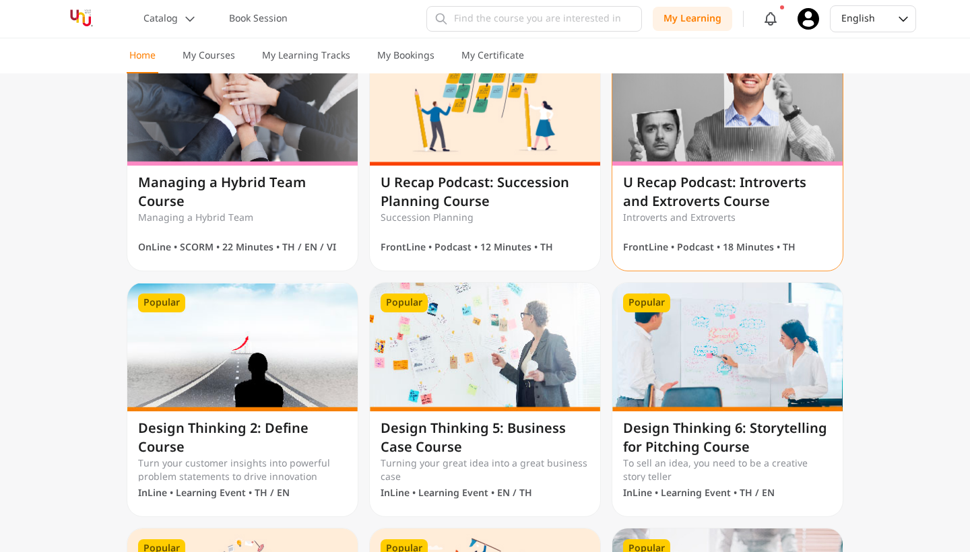
click at [717, 195] on h1 "U Recap Podcast: Introverts and Extroverts Course" at bounding box center [727, 193] width 209 height 38
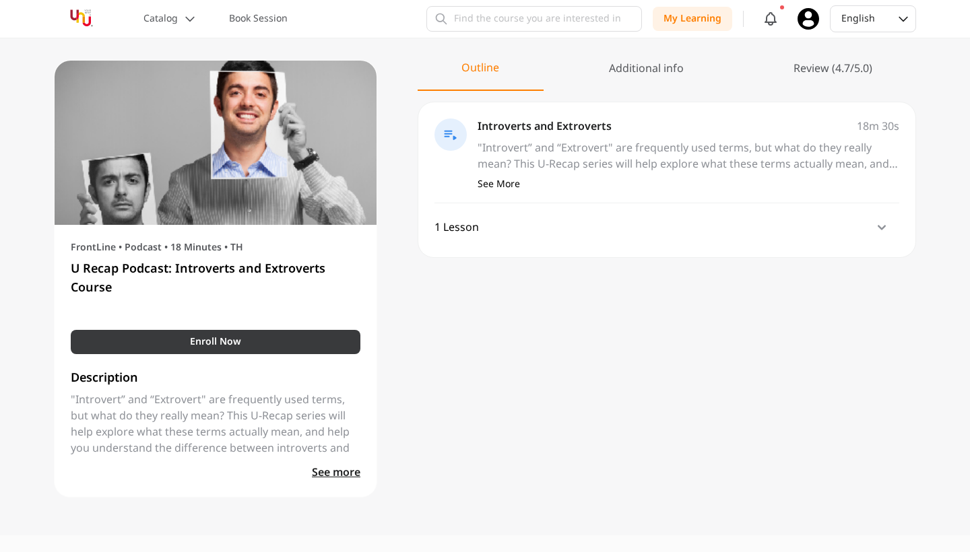
click at [300, 339] on button "Enroll Now" at bounding box center [216, 342] width 290 height 24
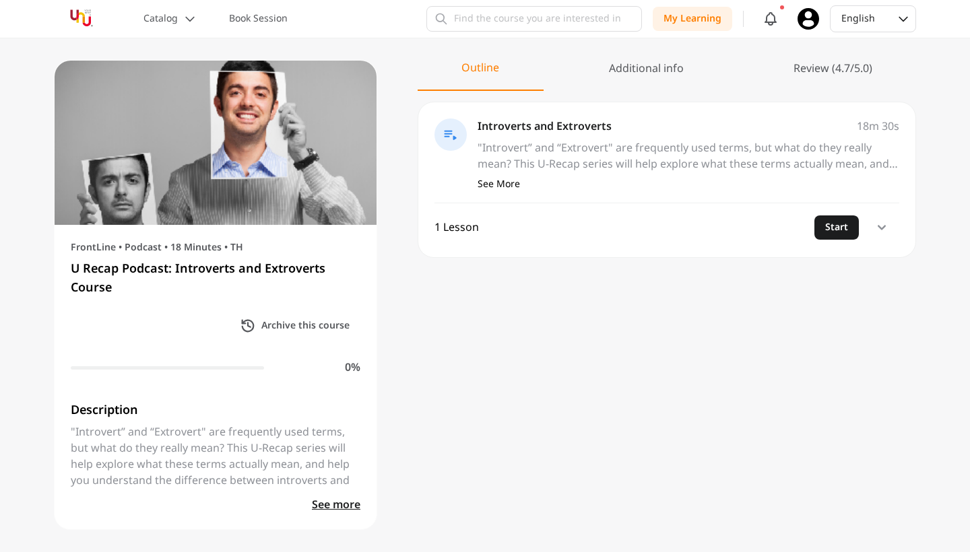
click at [876, 220] on icon at bounding box center [881, 228] width 16 height 16
click at [877, 279] on button "Start" at bounding box center [877, 285] width 44 height 24
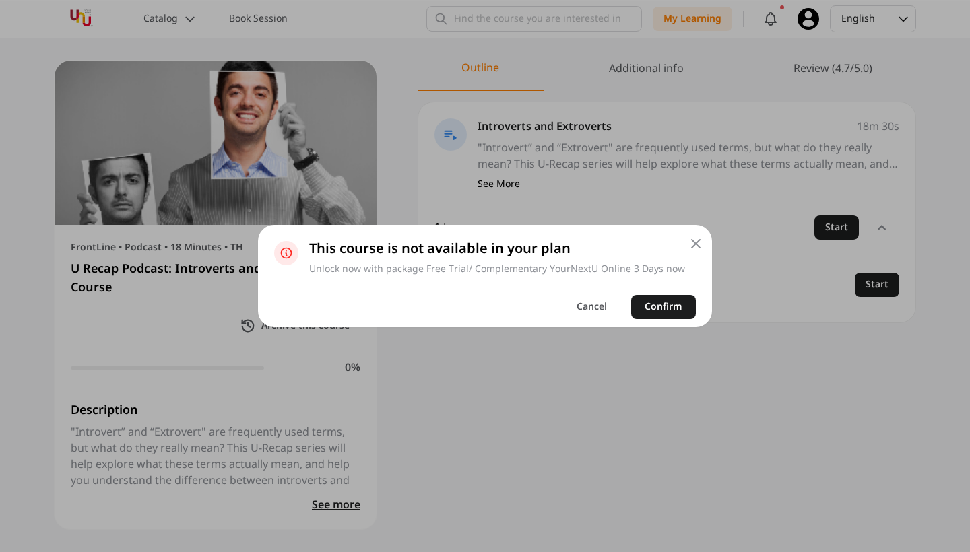
click at [696, 248] on icon at bounding box center [696, 244] width 16 height 16
click at [688, 245] on icon at bounding box center [696, 244] width 16 height 16
